Goal: Task Accomplishment & Management: Use online tool/utility

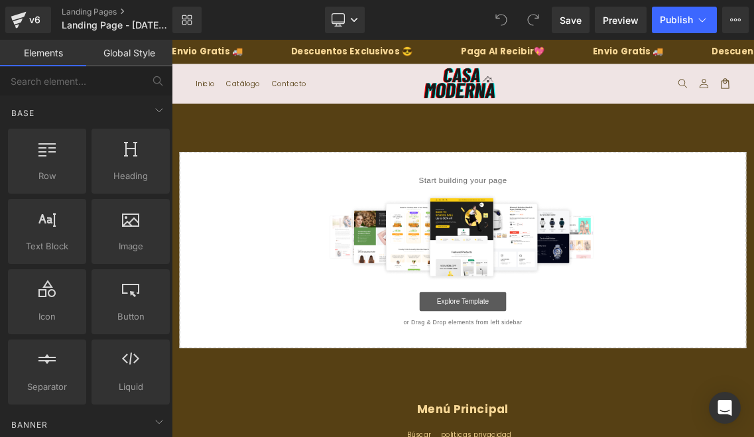
click at [566, 400] on link "Explore Template" at bounding box center [572, 400] width 119 height 27
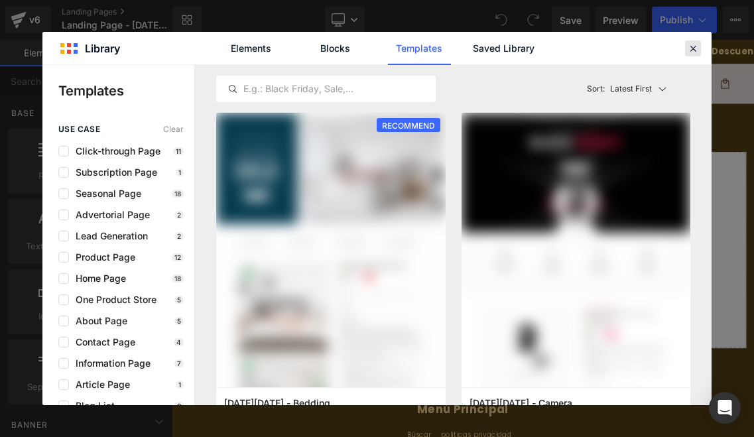
click at [691, 46] on icon at bounding box center [693, 48] width 12 height 12
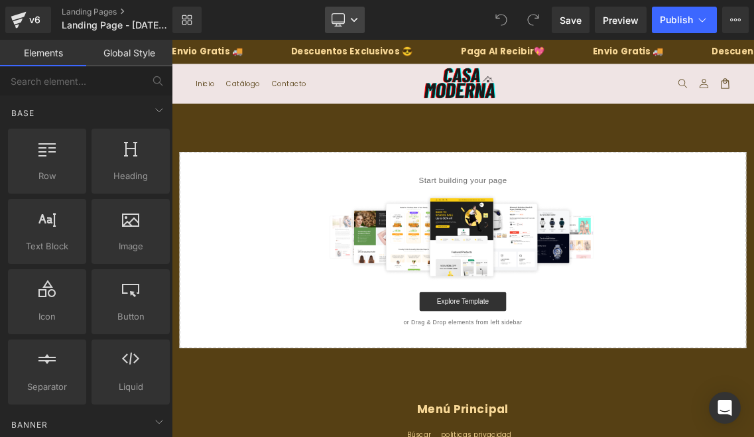
click at [349, 22] on link "Desktop" at bounding box center [345, 20] width 40 height 27
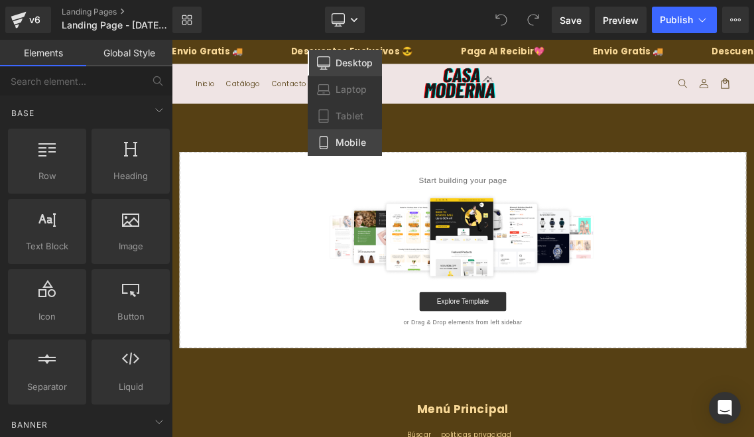
click at [346, 141] on span "Mobile" at bounding box center [350, 143] width 30 height 12
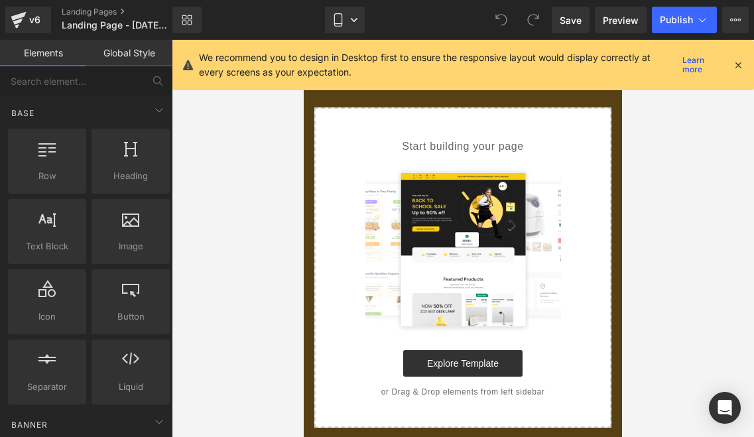
scroll to position [77, 0]
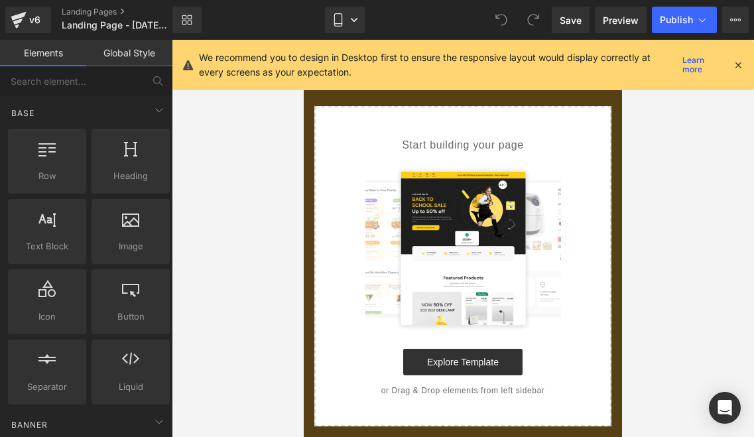
click at [733, 68] on icon at bounding box center [738, 65] width 12 height 12
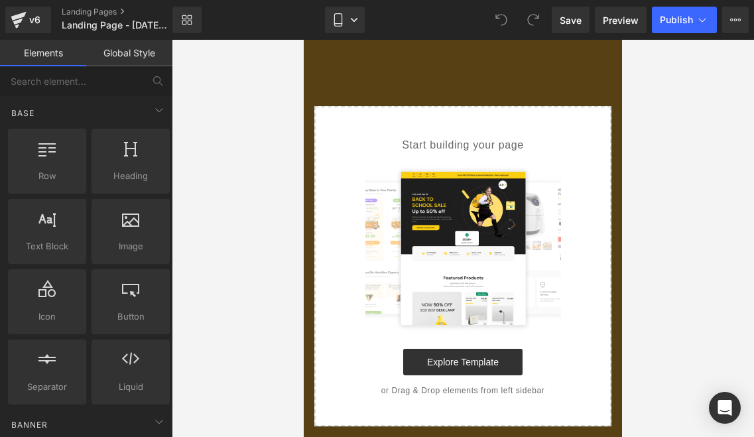
scroll to position [0, 0]
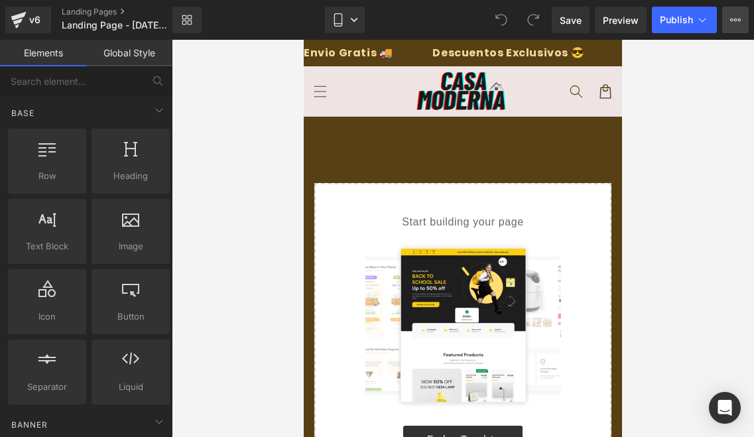
click at [730, 19] on icon at bounding box center [735, 20] width 11 height 11
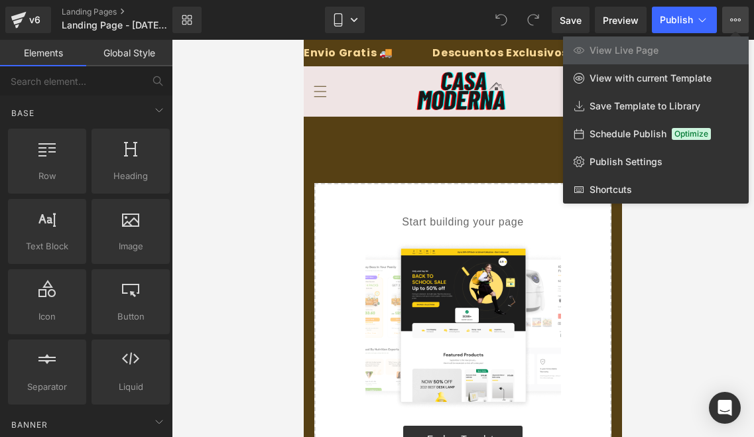
click at [737, 19] on icon at bounding box center [735, 20] width 11 height 11
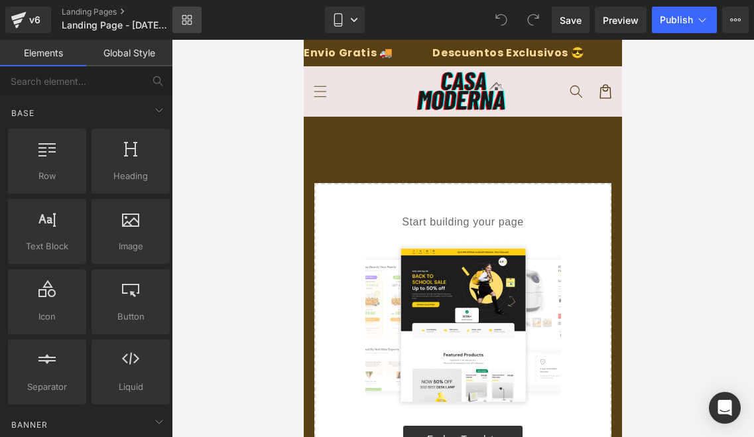
click at [191, 19] on icon at bounding box center [190, 17] width 5 height 5
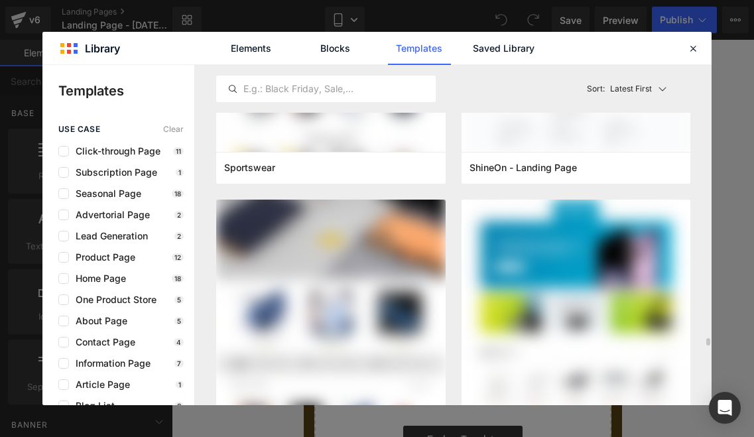
scroll to position [11950, 0]
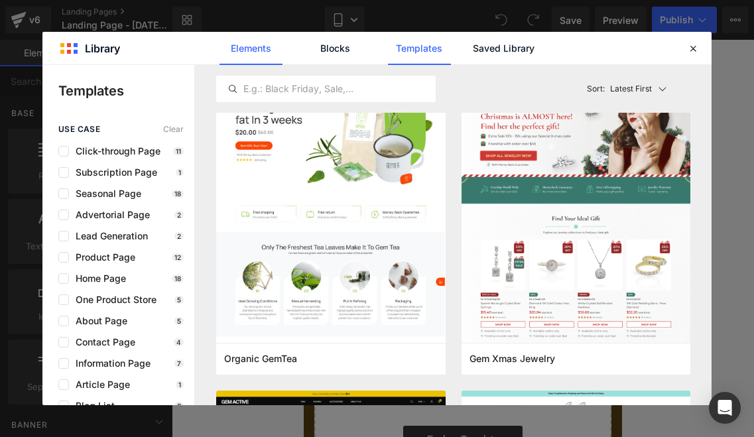
click at [241, 60] on link "Elements" at bounding box center [250, 48] width 63 height 33
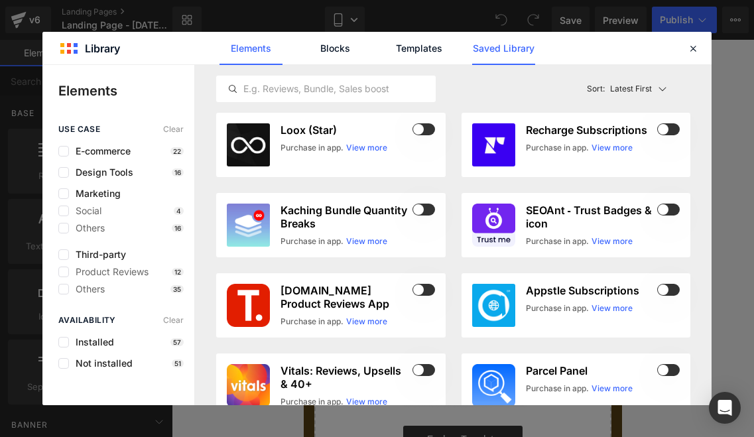
click at [516, 53] on link "Saved Library" at bounding box center [503, 48] width 63 height 33
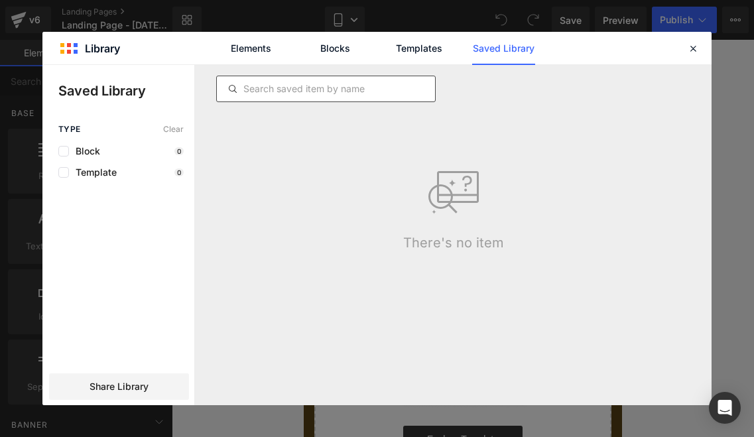
click at [354, 87] on input "text" at bounding box center [326, 89] width 218 height 16
click at [695, 50] on icon at bounding box center [693, 48] width 12 height 12
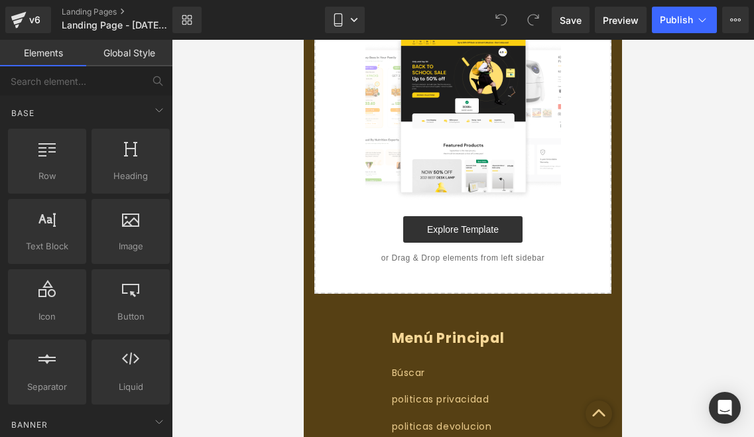
scroll to position [85, 0]
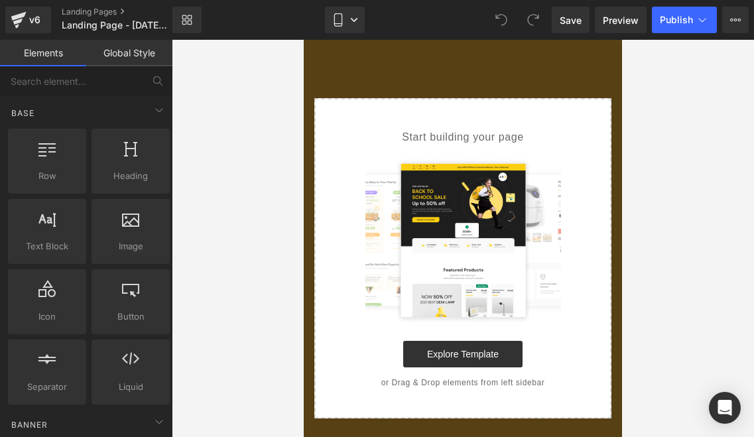
click at [463, 218] on img at bounding box center [463, 240] width 196 height 169
